Goal: Communication & Community: Answer question/provide support

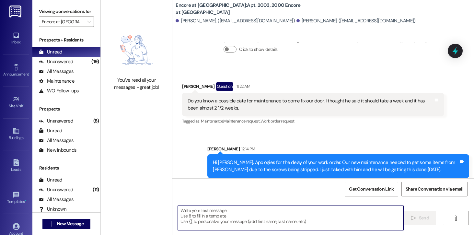
scroll to position [505, 0]
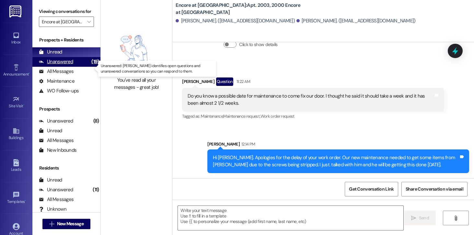
click at [63, 65] on div "Unanswered" at bounding box center [56, 61] width 34 height 7
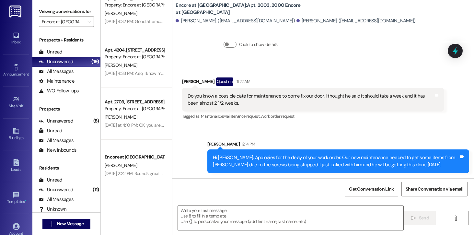
scroll to position [381, 0]
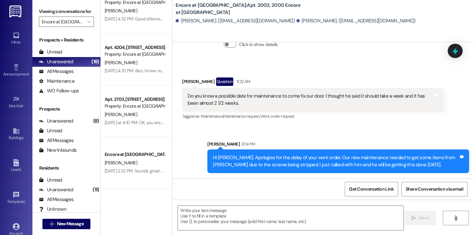
click at [135, 119] on div "[DATE] at 4:10 PM: OK, you are welcome [DATE] at 4:10 PM: OK, you are welcome" at bounding box center [134, 123] width 61 height 8
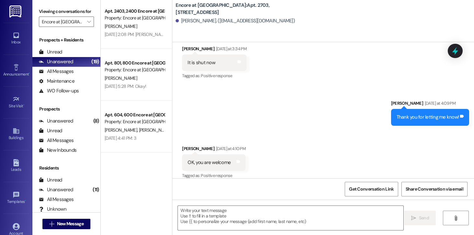
scroll to position [0, 0]
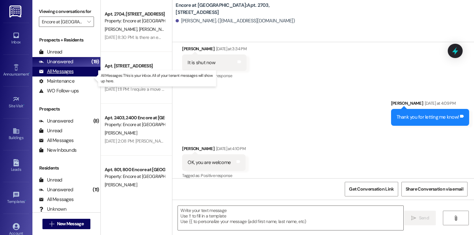
click at [57, 75] on div "All Messages" at bounding box center [56, 71] width 35 height 7
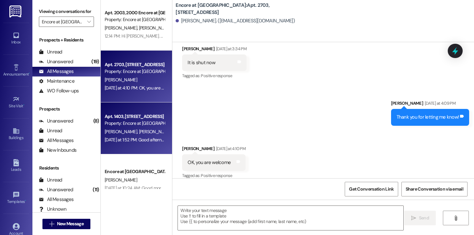
scroll to position [3, 0]
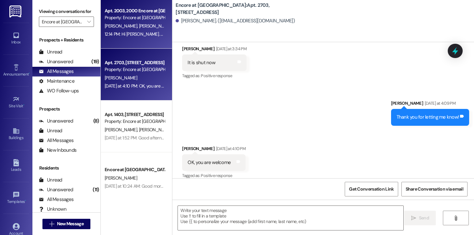
click at [139, 29] on div "[PERSON_NAME] [PERSON_NAME]" at bounding box center [134, 26] width 61 height 8
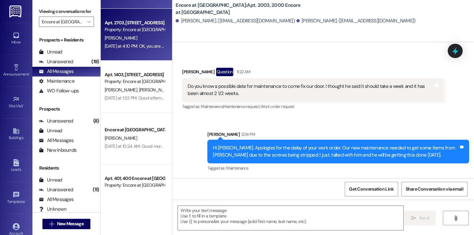
scroll to position [45, 0]
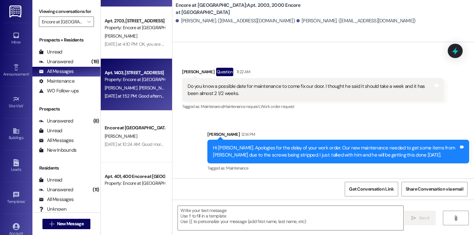
click at [139, 86] on div "[PERSON_NAME] [PERSON_NAME]" at bounding box center [134, 88] width 61 height 8
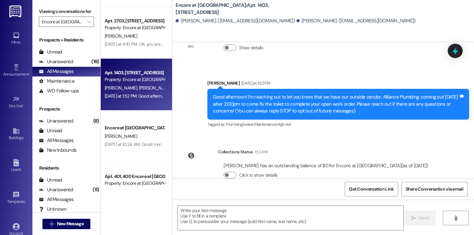
scroll to position [49, 0]
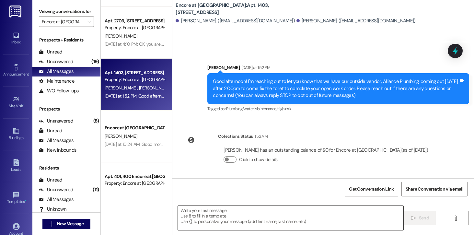
click at [211, 219] on textarea at bounding box center [291, 218] width 226 height 24
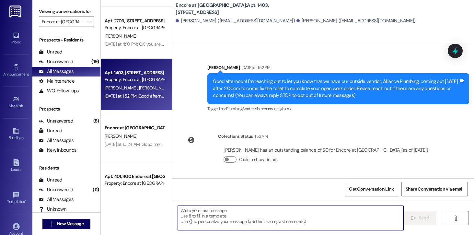
paste textarea "Plumbing called to let us know they are running behind so they will need to res…"
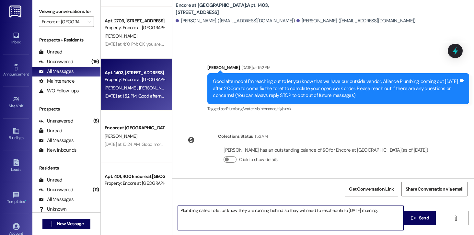
click at [178, 210] on textarea "Plumbing called to let us know they are running behind so they will need to res…" at bounding box center [291, 218] width 226 height 24
click at [311, 212] on textarea "Hi again. Alliance Plumbing called to let us know they are running behind so th…" at bounding box center [291, 218] width 226 height 24
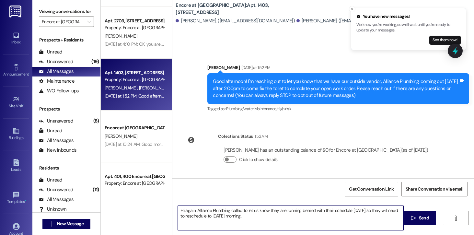
click at [239, 216] on textarea "Hi again. Alliance Plumbing called to let us know they are running behind with …" at bounding box center [291, 218] width 226 height 24
click at [240, 216] on textarea "Hi again. Alliance Plumbing called to let us know they are running behind with …" at bounding box center [291, 218] width 226 height 24
click at [277, 217] on textarea "Hi again. Alliance Plumbing called to let us know they are running behind with …" at bounding box center [291, 218] width 226 height 24
click at [299, 215] on textarea "Hi again. Alliance Plumbing called to let us know they are running behind with …" at bounding box center [291, 218] width 226 height 24
click at [298, 216] on textarea "Hi again. Alliance Plumbing called to let us know they are running behind with …" at bounding box center [291, 218] width 226 height 24
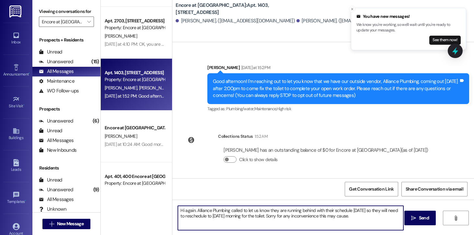
drag, startPoint x: 347, startPoint y: 216, endPoint x: 317, endPoint y: 218, distance: 30.5
click at [317, 218] on textarea "Hi again. Alliance Plumbing called to let us know they are running behind with …" at bounding box center [291, 218] width 226 height 24
drag, startPoint x: 275, startPoint y: 217, endPoint x: 264, endPoint y: 216, distance: 10.7
click at [264, 216] on textarea "Hi again. Alliance Plumbing called to let us know they are running behind with …" at bounding box center [291, 218] width 226 height 24
type textarea "Hi again. Alliance Plumbing called to let us know they are running behind with …"
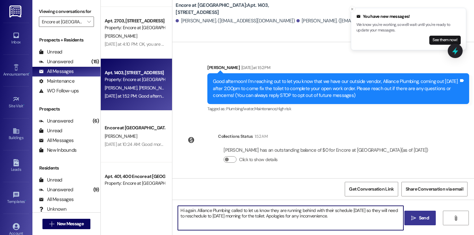
click at [420, 222] on button " Send" at bounding box center [419, 218] width 31 height 15
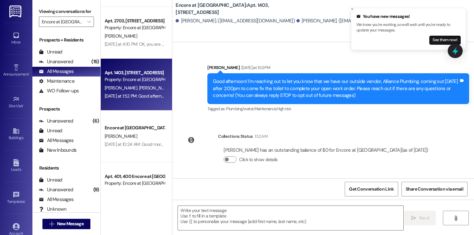
scroll to position [100, 0]
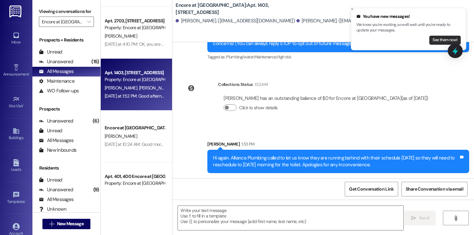
click at [441, 40] on button "See them now!" at bounding box center [444, 40] width 31 height 9
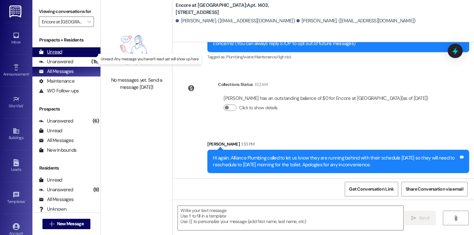
click at [54, 55] on div "Unread" at bounding box center [50, 52] width 23 height 7
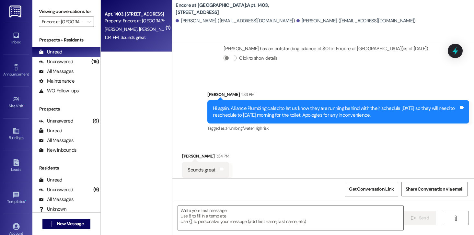
scroll to position [155, 0]
